Goal: Task Accomplishment & Management: Complete application form

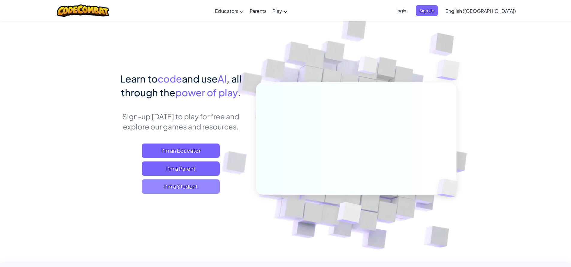
click at [200, 187] on span "I'm a Student" at bounding box center [181, 187] width 78 height 14
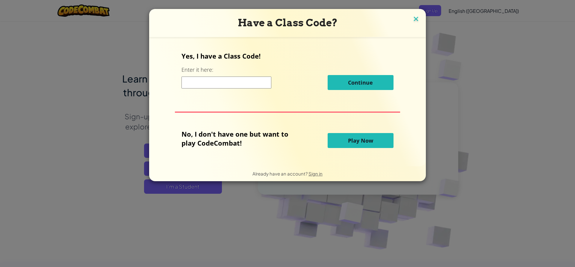
drag, startPoint x: 412, startPoint y: 20, endPoint x: 429, endPoint y: 19, distance: 17.1
click at [412, 20] on img at bounding box center [416, 19] width 8 height 9
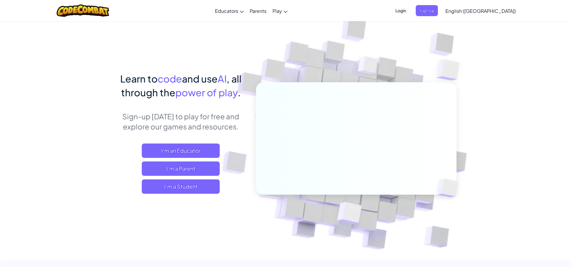
click at [409, 16] on span "Login" at bounding box center [400, 10] width 18 height 11
